Goal: Task Accomplishment & Management: Manage account settings

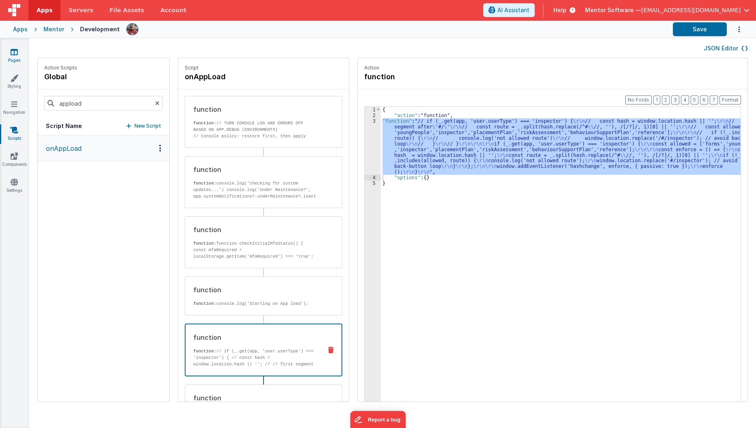
scroll to position [74, 0]
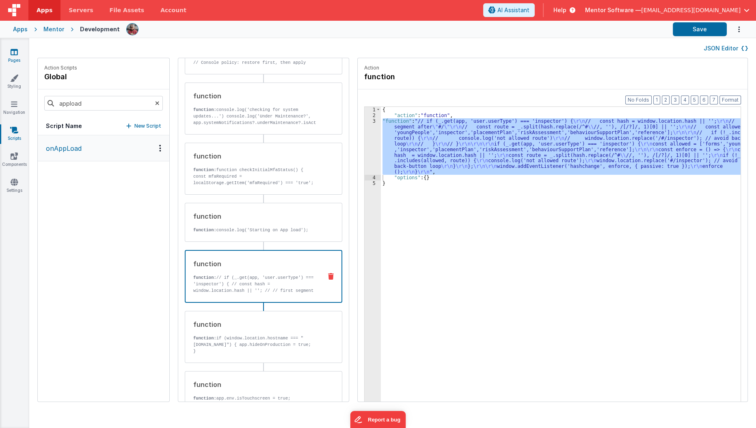
click at [16, 52] on icon at bounding box center [14, 52] width 7 height 8
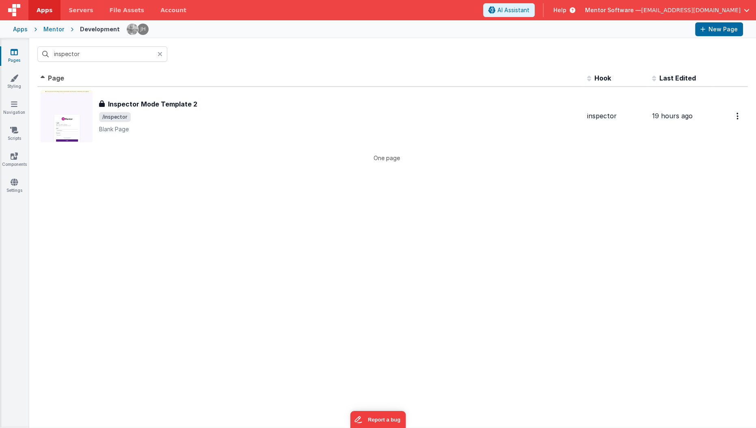
click at [5, 51] on link "Pages" at bounding box center [14, 56] width 29 height 16
click at [14, 180] on icon at bounding box center [14, 182] width 7 height 8
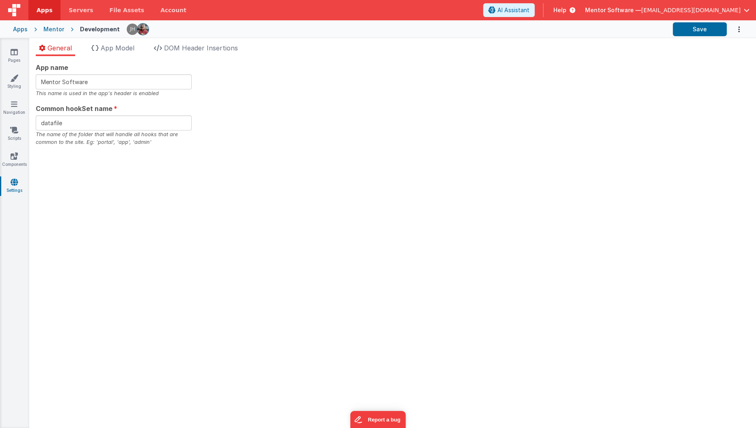
click at [128, 50] on span "App Model" at bounding box center [118, 48] width 34 height 8
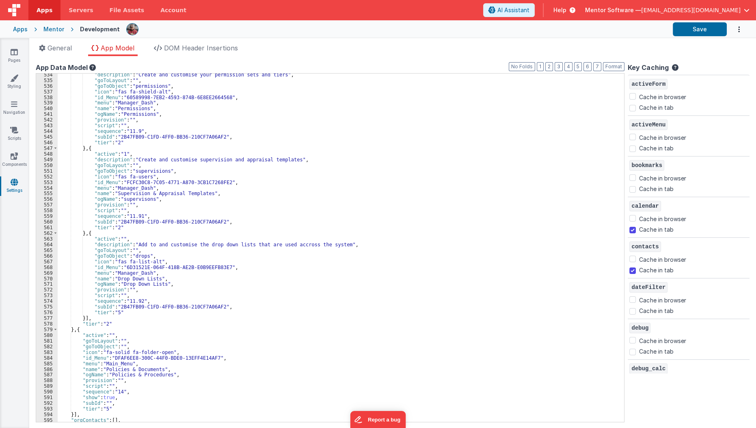
scroll to position [3022, 0]
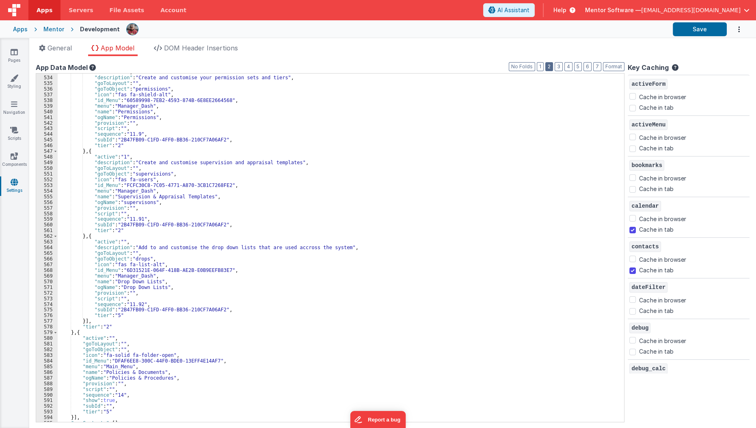
click at [553, 68] on button "2" at bounding box center [550, 66] width 8 height 9
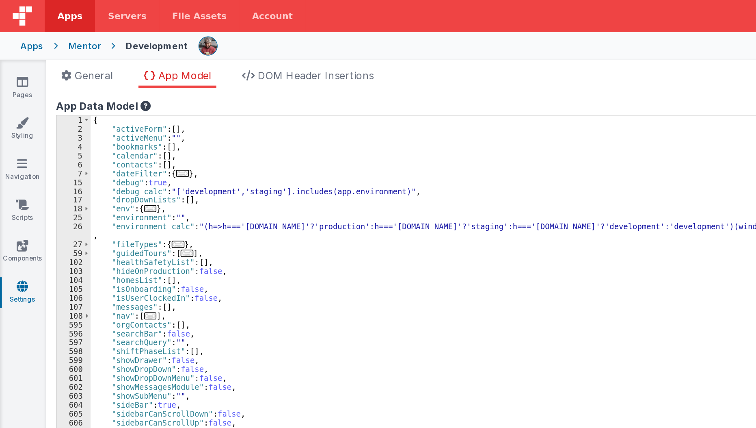
click at [104, 164] on div "{ "activeForm" : [ ] , "activeMenu" : "" , "bookmarks" : [ ] , "calendar" : [ ]…" at bounding box center [344, 254] width 572 height 360
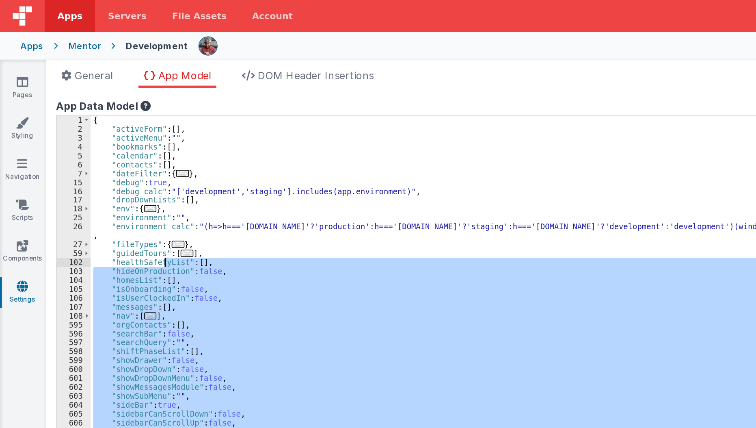
click at [159, 227] on div "{ "activeForm" : [ ] , "activeMenu" : "" , "bookmarks" : [ ] , "calendar" : [ ]…" at bounding box center [341, 248] width 567 height 348
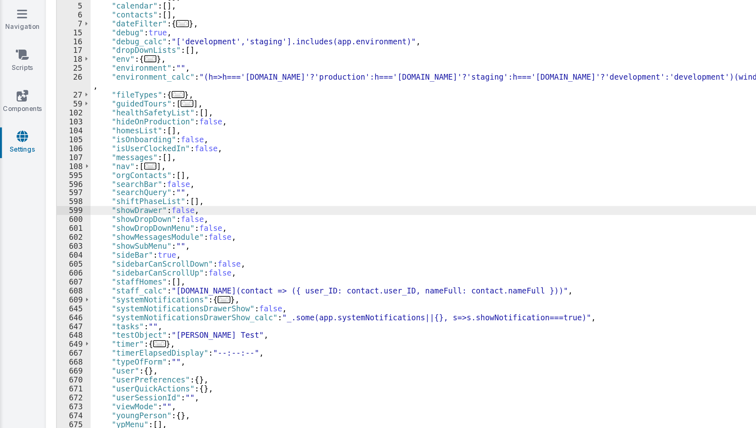
click at [139, 287] on span "..." at bounding box center [143, 286] width 8 height 4
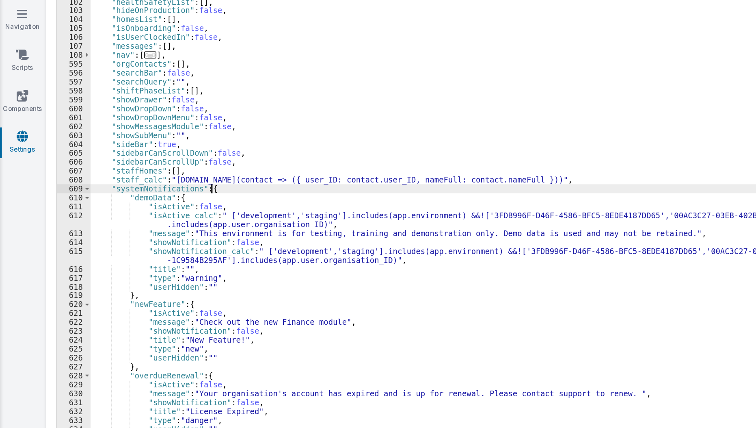
scroll to position [94, 0]
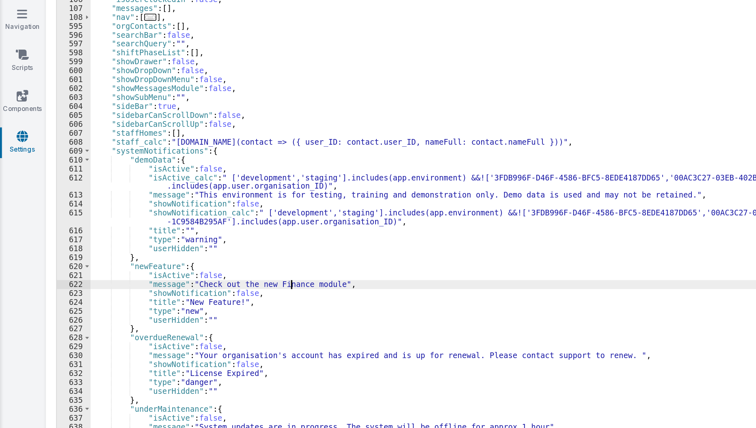
click at [185, 278] on div ""healthSafetyList" : [ ] , "hideOnProduction" : false , "homesList" : [ ] , "is…" at bounding box center [341, 249] width 566 height 360
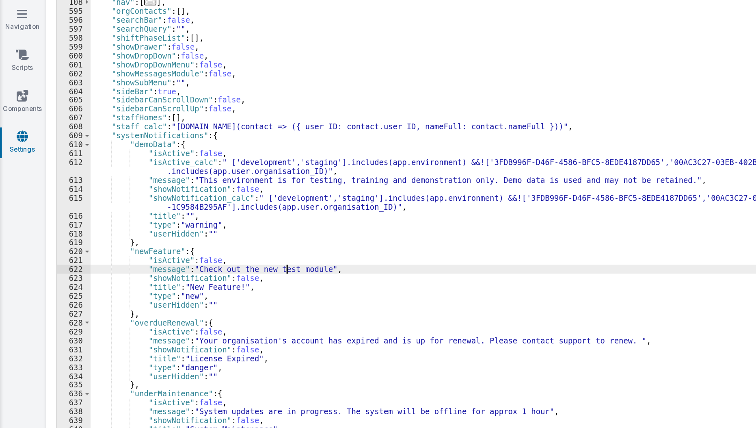
scroll to position [104, 0]
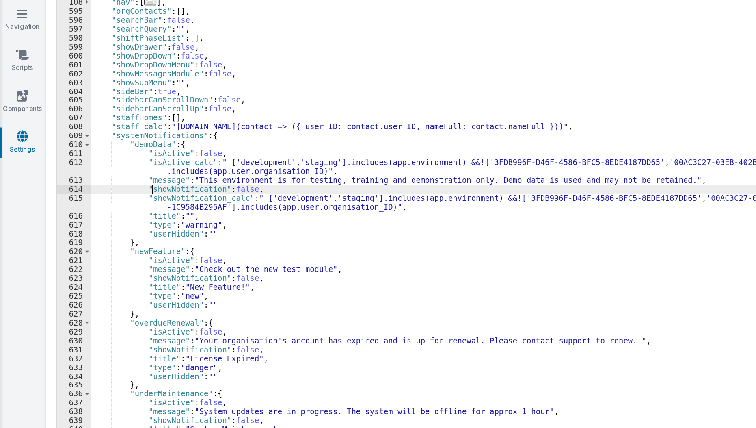
click at [96, 218] on div ""homesList" : [ ] , "isOnboarding" : false , "isUserClockedIn" : false , "messa…" at bounding box center [341, 251] width 566 height 360
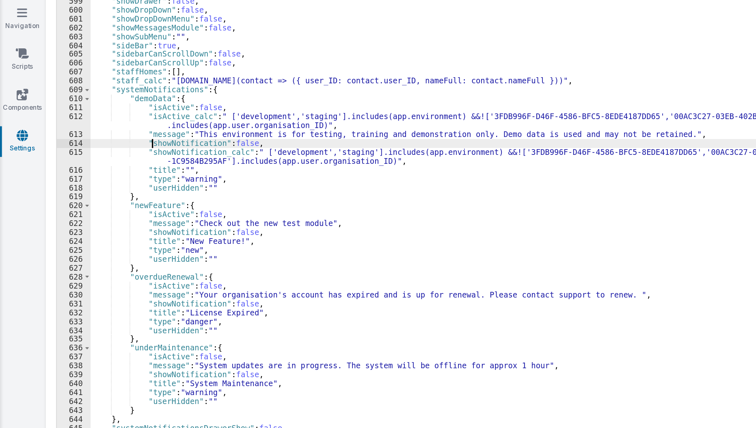
scroll to position [130, 0]
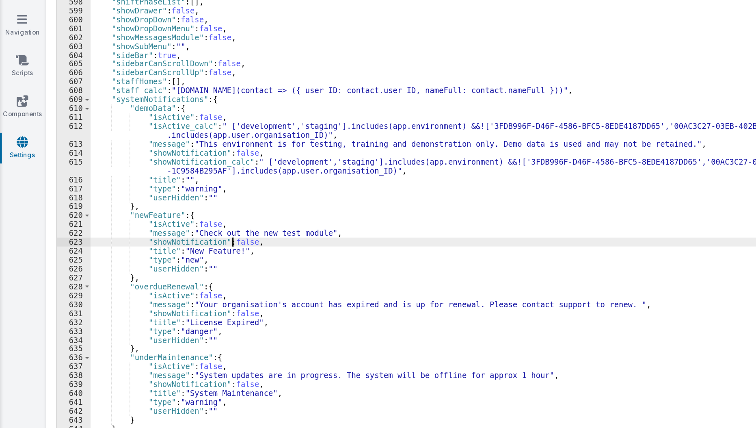
click at [148, 248] on div ""orgContacts" : [ ] , "searchBar" : false , "searchQuery" : "" , "shiftPhaseLis…" at bounding box center [341, 253] width 566 height 360
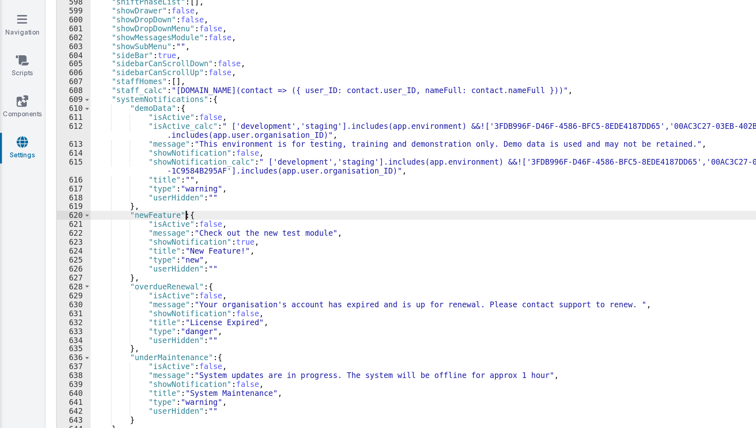
click at [118, 228] on div ""orgContacts" : [ ] , "searchBar" : false , "searchQuery" : "" , "shiftPhaseLis…" at bounding box center [341, 253] width 566 height 360
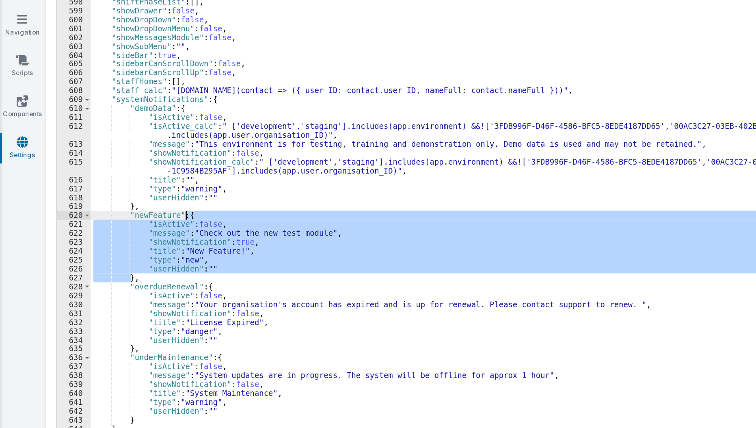
click at [118, 228] on div ""orgContacts" : [ ] , "searchBar" : false , "searchQuery" : "" , "shiftPhaseLis…" at bounding box center [341, 253] width 566 height 360
drag, startPoint x: 79, startPoint y: 229, endPoint x: 83, endPoint y: 269, distance: 40.0
click at [83, 269] on div ""orgContacts" : [ ] , "searchBar" : false , "searchQuery" : "" , "shiftPhaseLis…" at bounding box center [341, 253] width 566 height 360
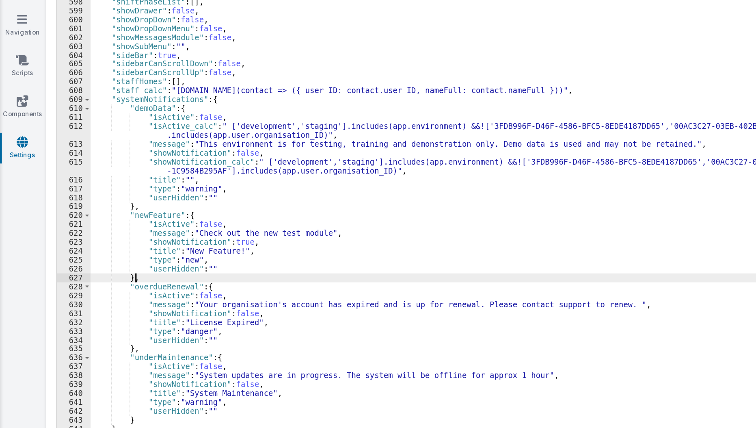
click at [94, 270] on div ""orgContacts" : [ ] , "searchBar" : false , "searchQuery" : "" , "shiftPhaseLis…" at bounding box center [341, 253] width 566 height 360
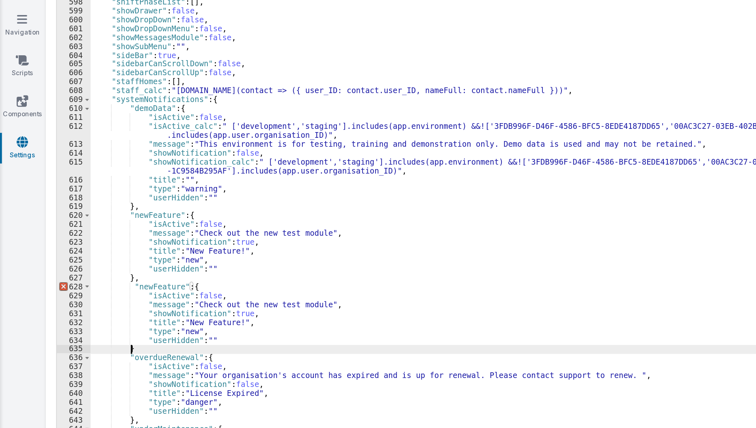
click at [109, 277] on div ""orgContacts" : [ ] , "searchBar" : false , "searchQuery" : "" , "shiftPhaseLis…" at bounding box center [341, 253] width 566 height 360
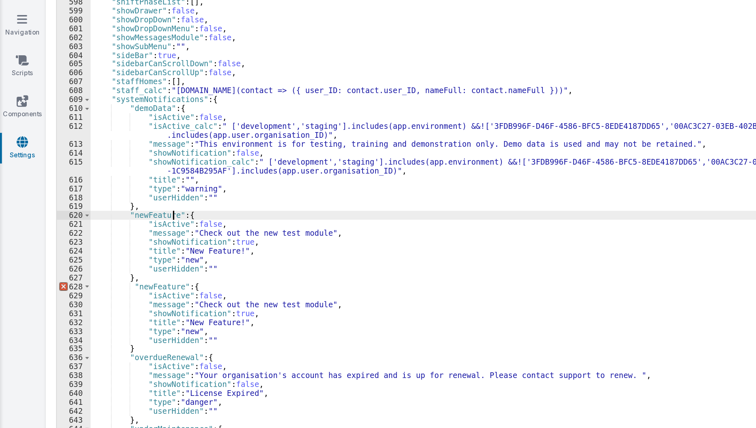
click at [110, 228] on div ""orgContacts" : [ ] , "searchBar" : false , "searchQuery" : "" , "shiftPhaseLis…" at bounding box center [341, 253] width 566 height 360
click at [113, 275] on div ""orgContacts" : [ ] , "searchBar" : false , "searchQuery" : "" , "shiftPhaseLis…" at bounding box center [341, 253] width 566 height 360
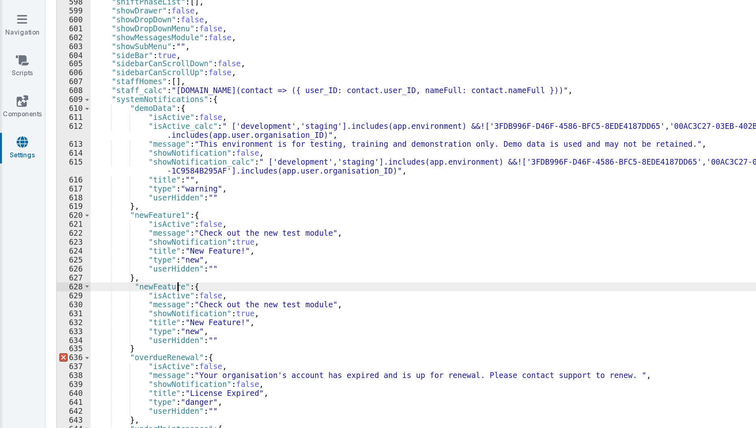
click at [113, 275] on div ""orgContacts" : [ ] , "searchBar" : false , "searchQuery" : "" , "shiftPhaseLis…" at bounding box center [341, 253] width 566 height 360
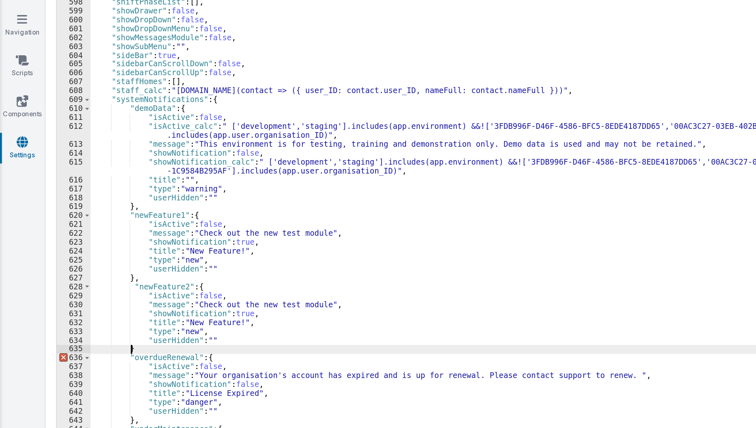
click at [85, 314] on div ""orgContacts" : [ ] , "searchBar" : false , "searchQuery" : "" , "shiftPhaseLis…" at bounding box center [341, 253] width 566 height 360
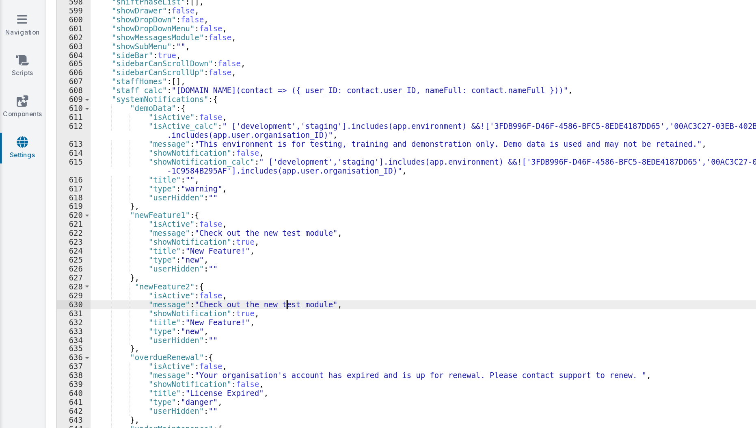
click at [182, 285] on div ""orgContacts" : [ ] , "searchBar" : false , "searchQuery" : "" , "shiftPhaseLis…" at bounding box center [341, 253] width 566 height 360
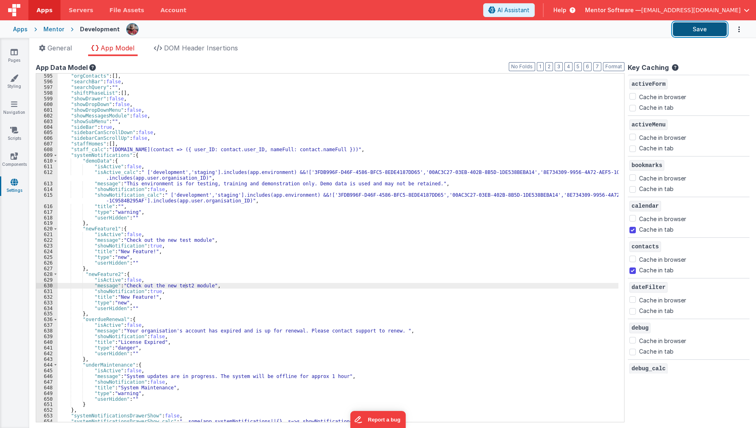
click at [711, 33] on button "Save" at bounding box center [700, 29] width 54 height 14
click at [10, 261] on div "Pages Styling Navigation Scripts Components Settings" at bounding box center [14, 233] width 29 height 390
click at [121, 249] on div ""orgContacts" : [ ] , "searchBar" : false , "searchQuery" : "" , "shiftPhaseLis…" at bounding box center [341, 253] width 566 height 360
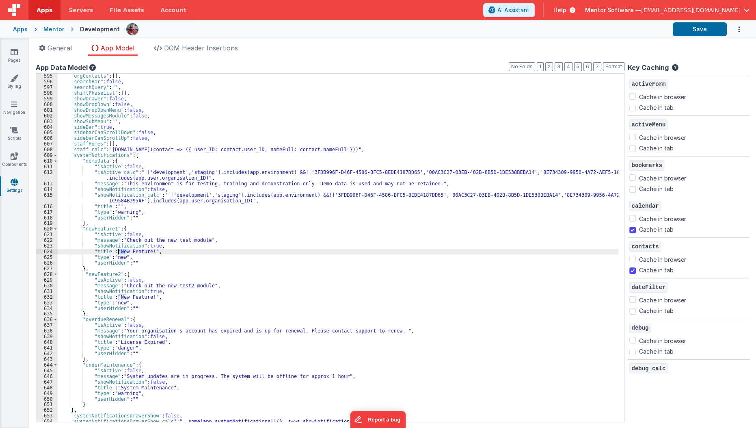
click at [121, 249] on div ""orgContacts" : [ ] , "searchBar" : false , "searchQuery" : "" , "shiftPhaseLis…" at bounding box center [341, 253] width 566 height 360
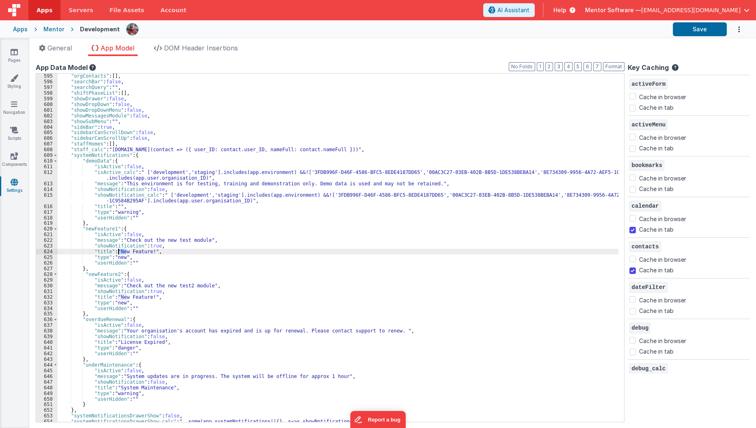
click at [121, 249] on div ""orgContacts" : [ ] , "searchBar" : false , "searchQuery" : "" , "shiftPhaseLis…" at bounding box center [338, 248] width 561 height 348
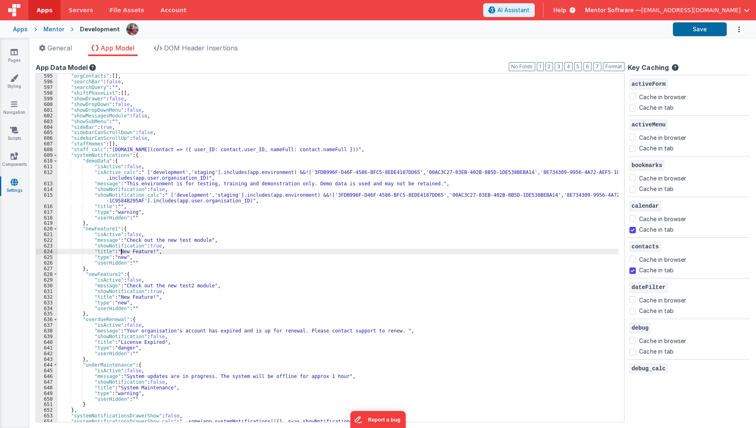
click at [121, 249] on div ""orgContacts" : [ ] , "searchBar" : false , "searchQuery" : "" , "shiftPhaseLis…" at bounding box center [341, 253] width 566 height 360
click at [139, 297] on div ""orgContacts" : [ ] , "searchBar" : false , "searchQuery" : "" , "shiftPhaseLis…" at bounding box center [341, 253] width 566 height 360
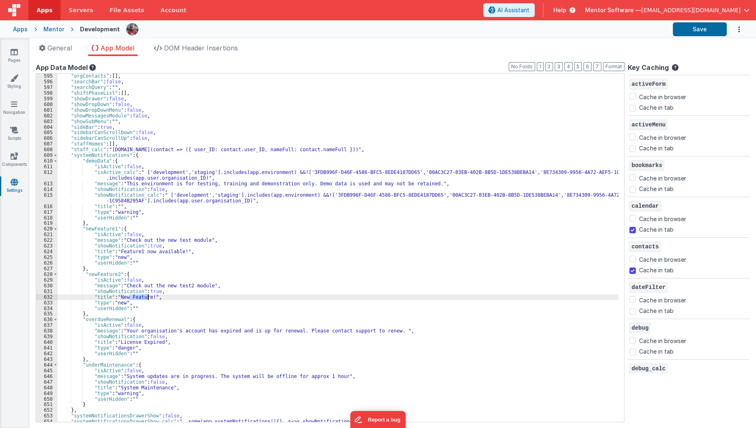
click at [139, 297] on div ""orgContacts" : [ ] , "searchBar" : false , "searchQuery" : "" , "shiftPhaseLis…" at bounding box center [341, 253] width 566 height 360
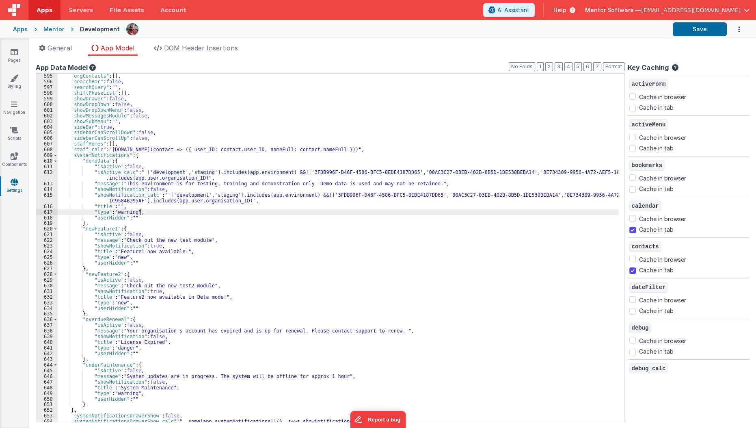
click at [197, 209] on div ""orgContacts" : [ ] , "searchBar" : false , "searchQuery" : "" , "shiftPhaseLis…" at bounding box center [341, 253] width 566 height 360
click at [695, 26] on button "Save" at bounding box center [700, 29] width 54 height 14
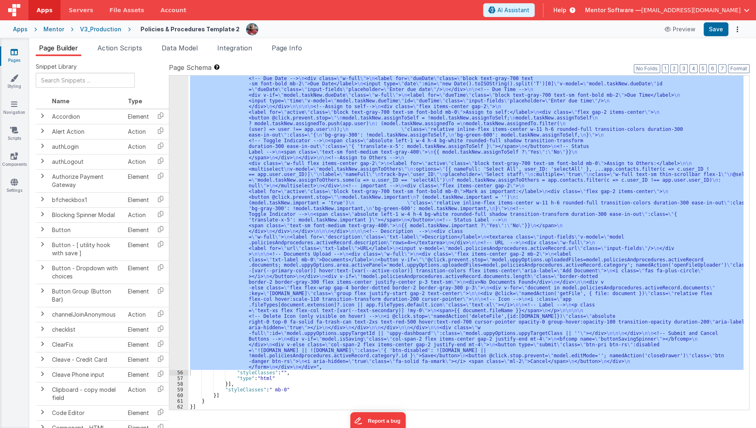
scroll to position [917, 0]
click at [8, 61] on link "Pages" at bounding box center [14, 56] width 29 height 16
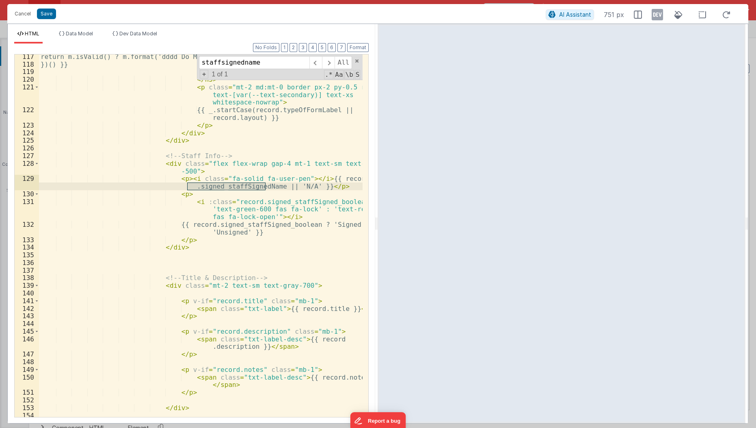
scroll to position [2097, 0]
click at [20, 15] on button "Cancel" at bounding box center [23, 13] width 24 height 11
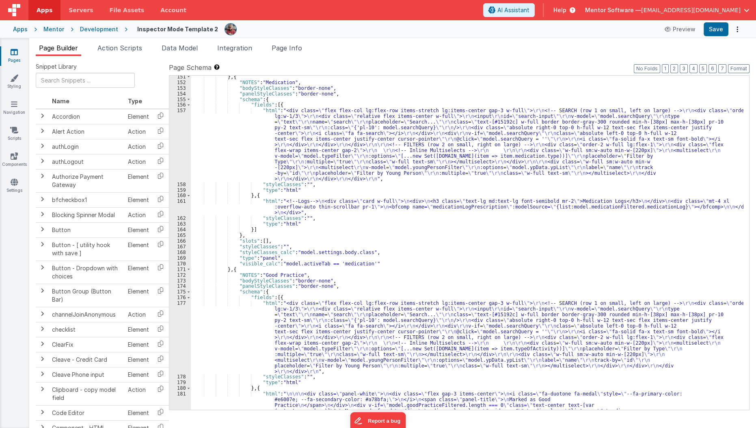
click at [13, 53] on icon at bounding box center [14, 52] width 7 height 8
